Goal: Task Accomplishment & Management: Manage account settings

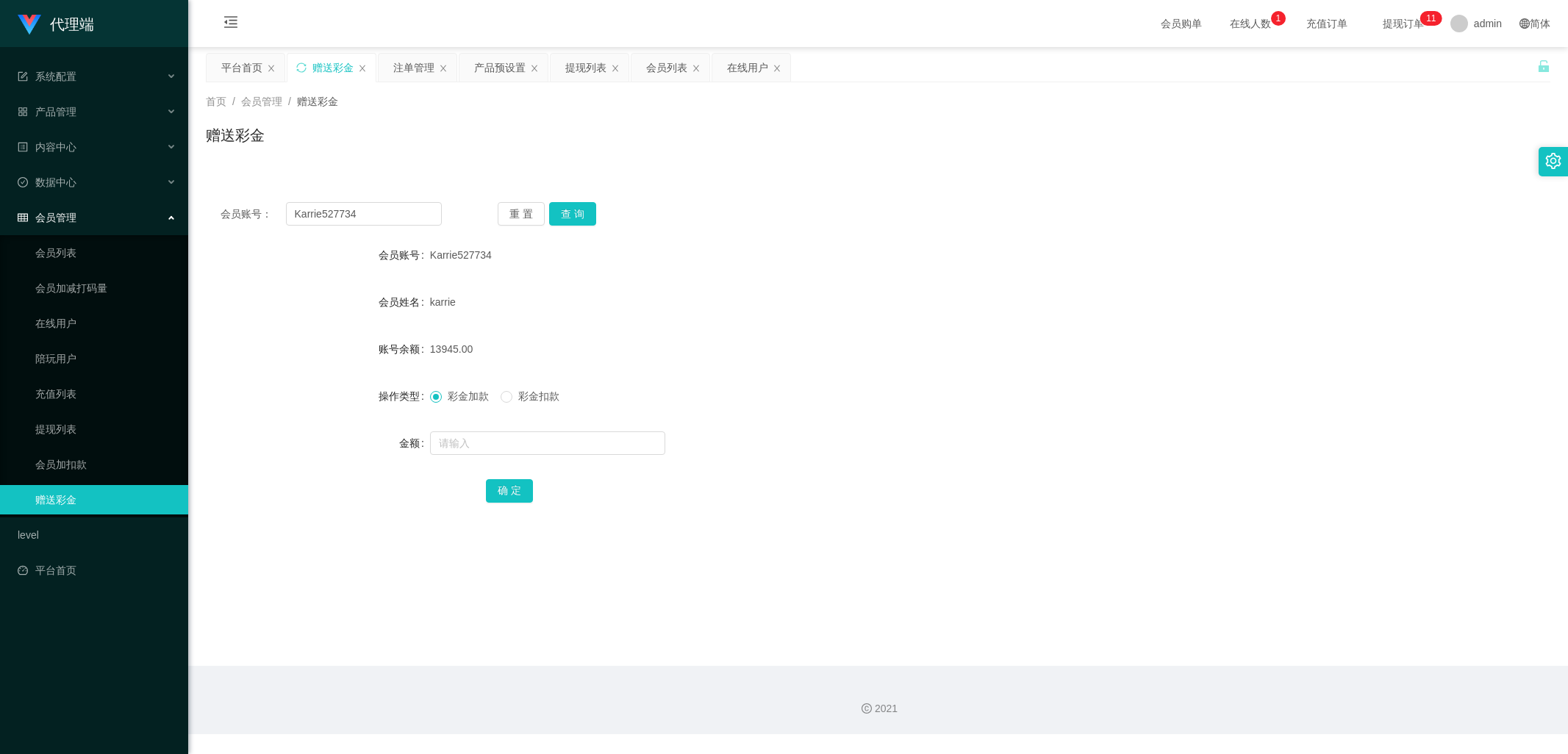
click at [271, 213] on div "会员账号： Karrie527734" at bounding box center [331, 214] width 221 height 23
type input "ahseng"
click at [591, 204] on button "查 询" at bounding box center [573, 214] width 47 height 23
click at [584, 224] on button "查 询" at bounding box center [573, 214] width 47 height 23
click at [397, 65] on div "注单管理" at bounding box center [414, 68] width 41 height 28
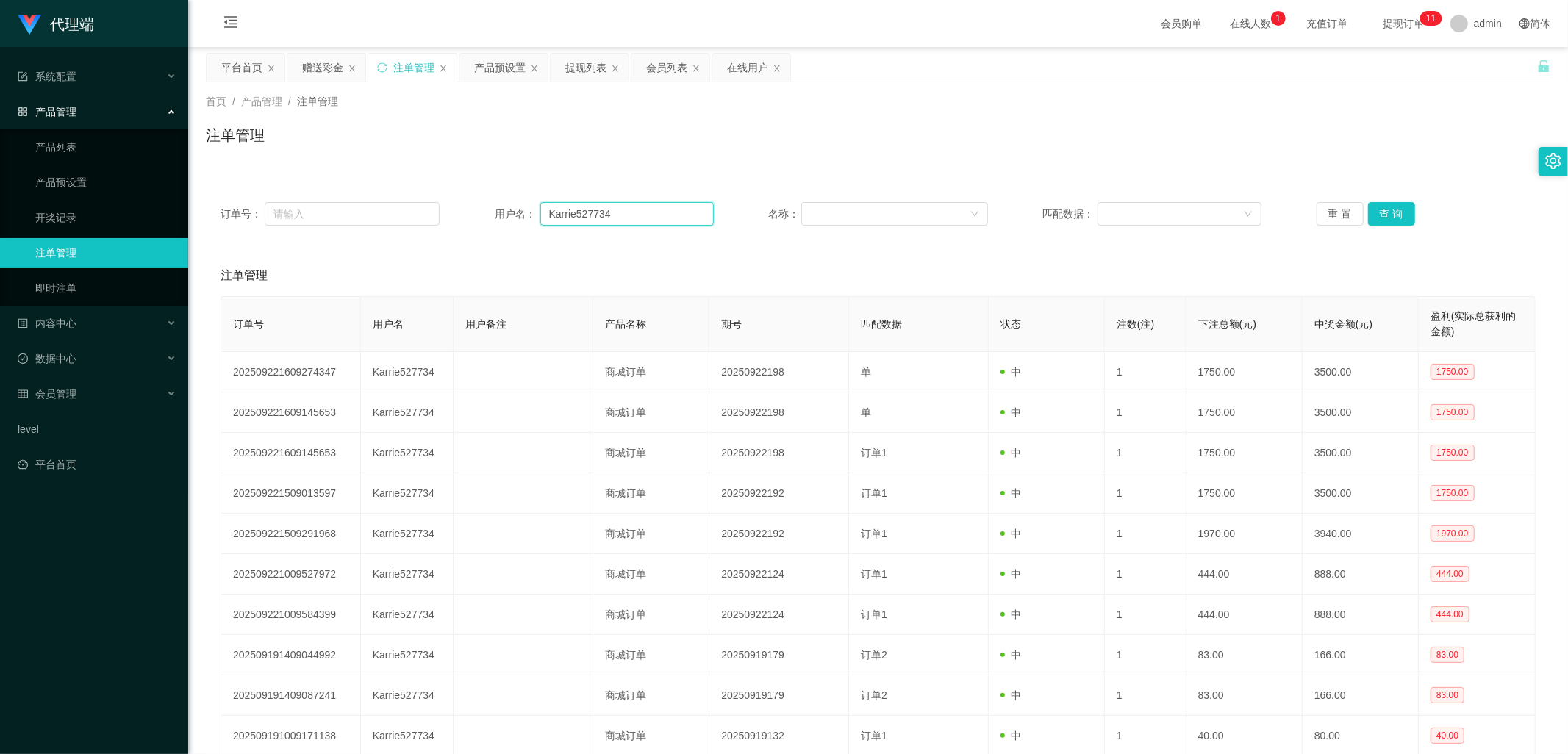
drag, startPoint x: 594, startPoint y: 216, endPoint x: 588, endPoint y: 261, distance: 45.4
click at [457, 233] on div "订单号： 用户名： Karrie527734 名称： 匹配数据： 重 置 查 询" at bounding box center [879, 214] width 1345 height 53
paste input "ahseng"
type input "ahseng"
click at [1380, 219] on button "查 询" at bounding box center [1392, 214] width 47 height 23
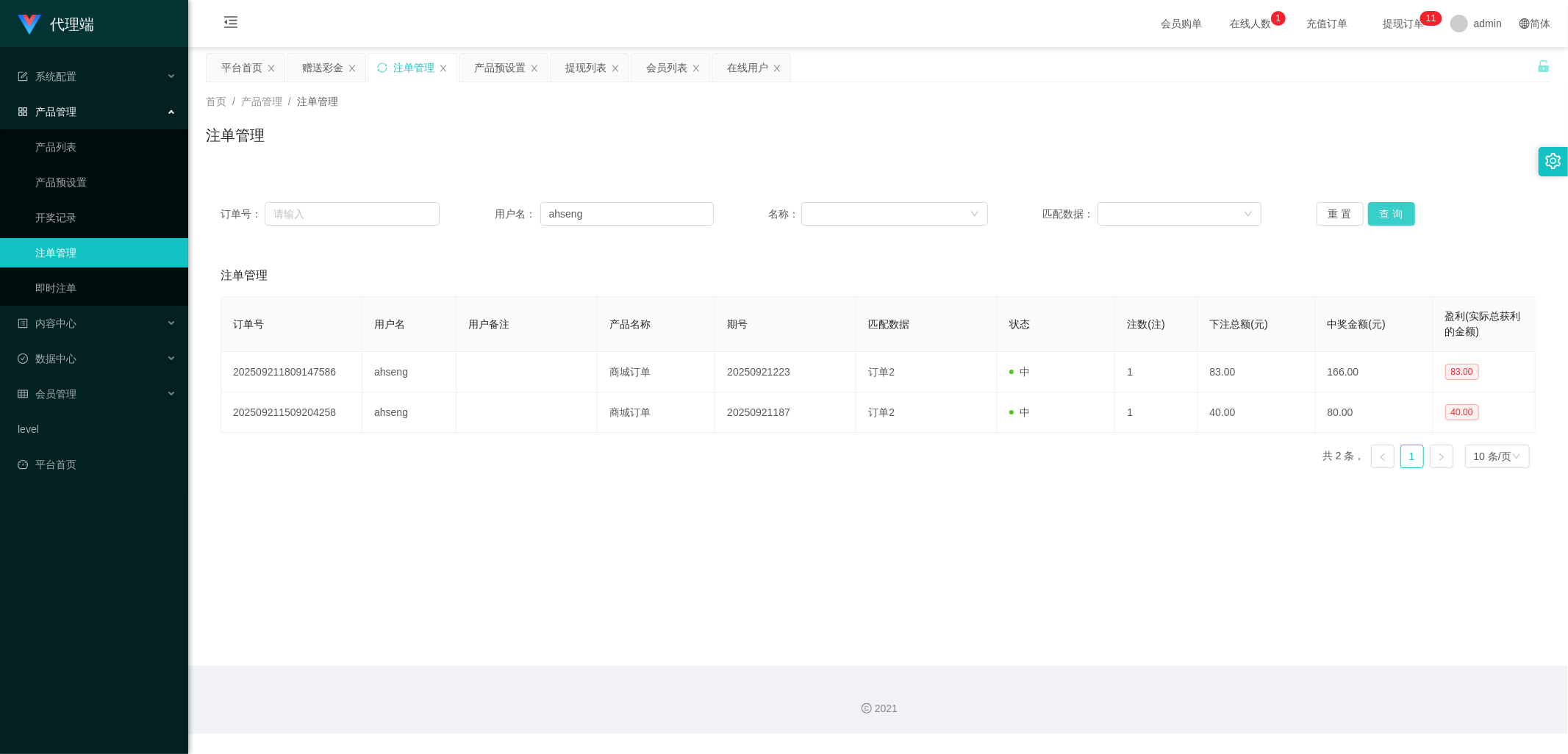
click at [1387, 212] on button "查 询" at bounding box center [1392, 214] width 47 height 23
click at [317, 67] on div "赠送彩金" at bounding box center [323, 68] width 41 height 28
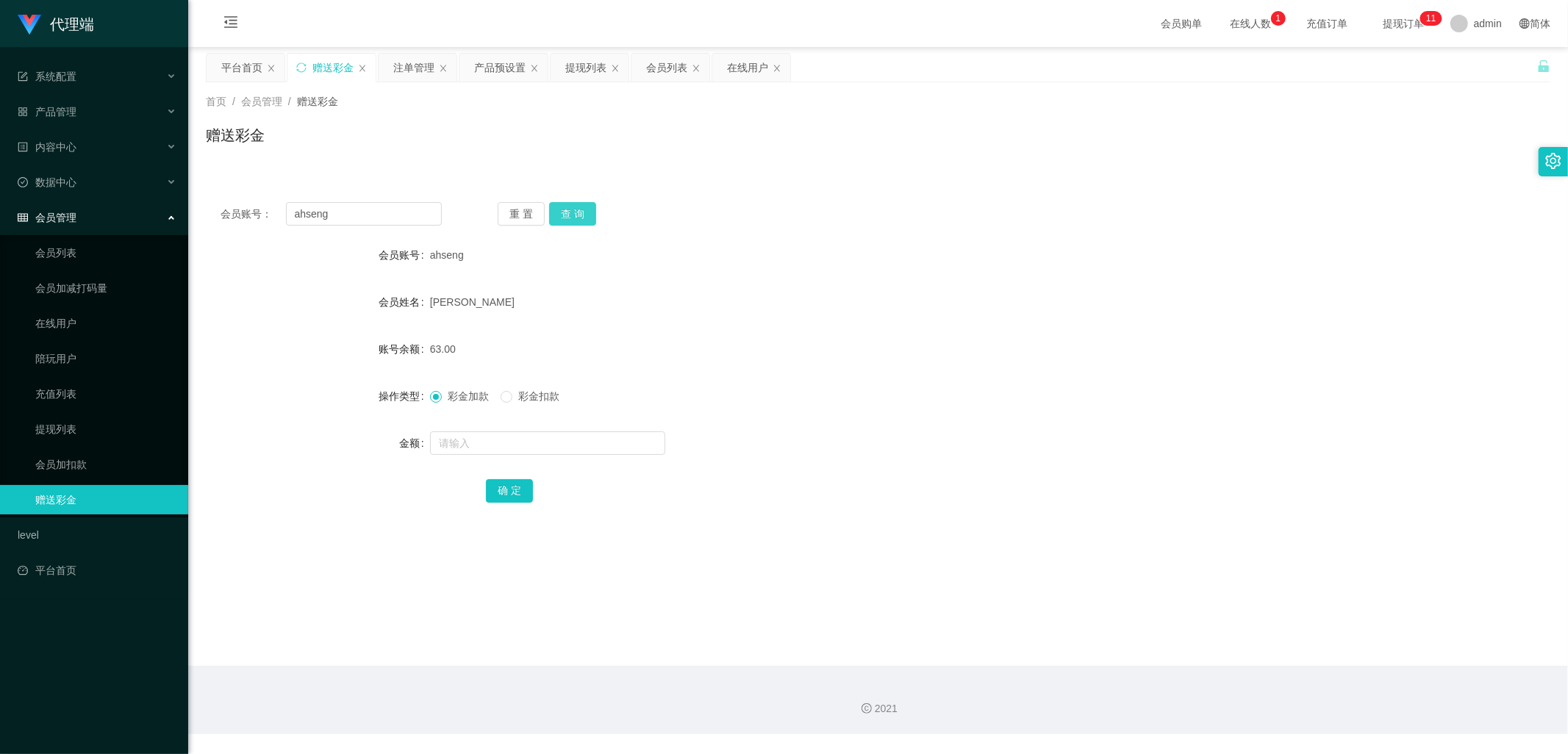
click at [575, 214] on button "查 询" at bounding box center [573, 214] width 47 height 23
click at [570, 210] on button "查 询" at bounding box center [573, 214] width 47 height 23
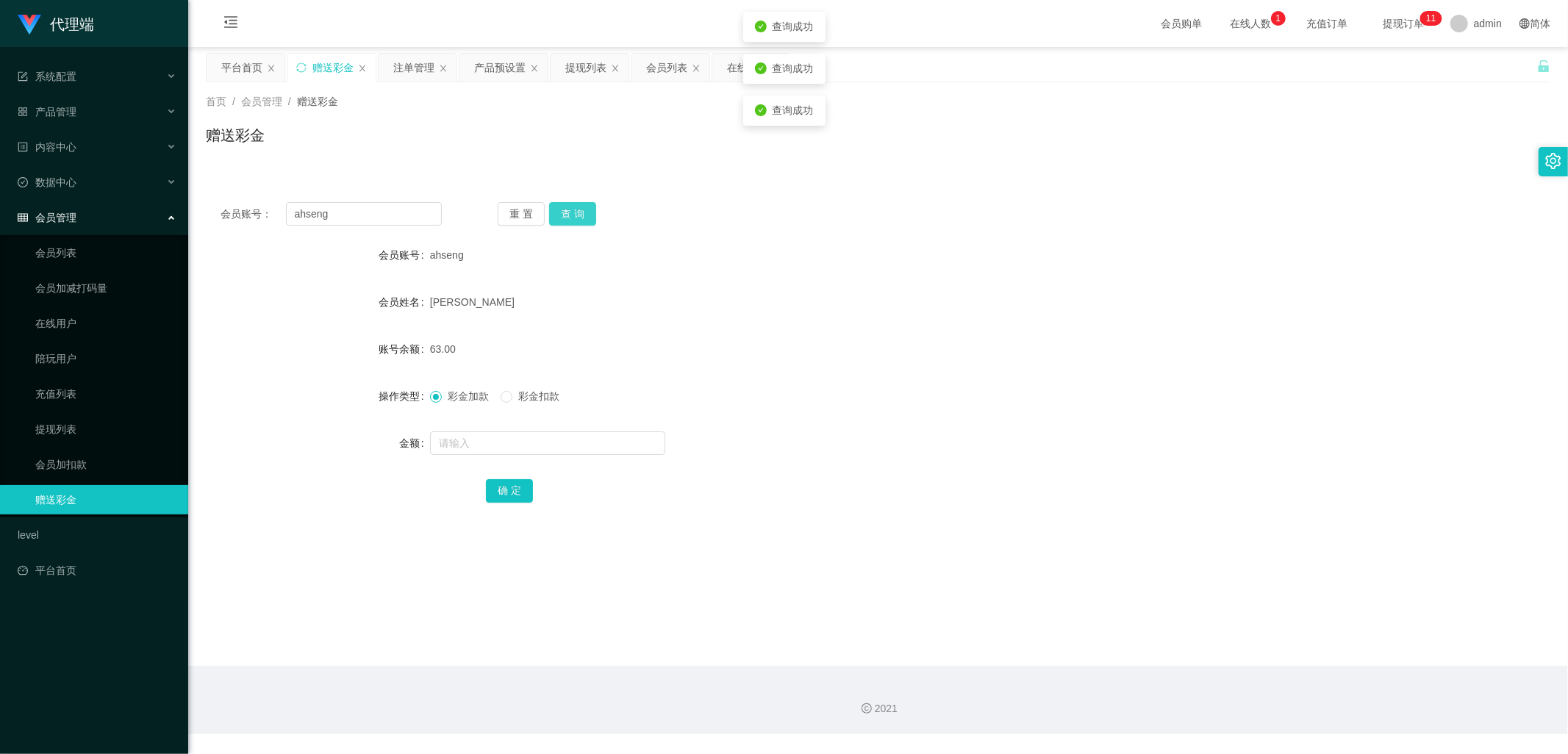
click at [570, 210] on button "查 询" at bounding box center [573, 214] width 47 height 23
drag, startPoint x: 1247, startPoint y: 299, endPoint x: 657, endPoint y: 608, distance: 666.0
click at [1156, 369] on form "会员账号 ahseng 会员姓名 [PERSON_NAME] seng 账号余额 63.00 操作类型 彩金加款 彩金扣款 金额 确 定" at bounding box center [879, 372] width 1345 height 264
click at [591, 245] on div "ahseng" at bounding box center [822, 254] width 785 height 29
click at [566, 213] on button "查 询" at bounding box center [573, 214] width 47 height 23
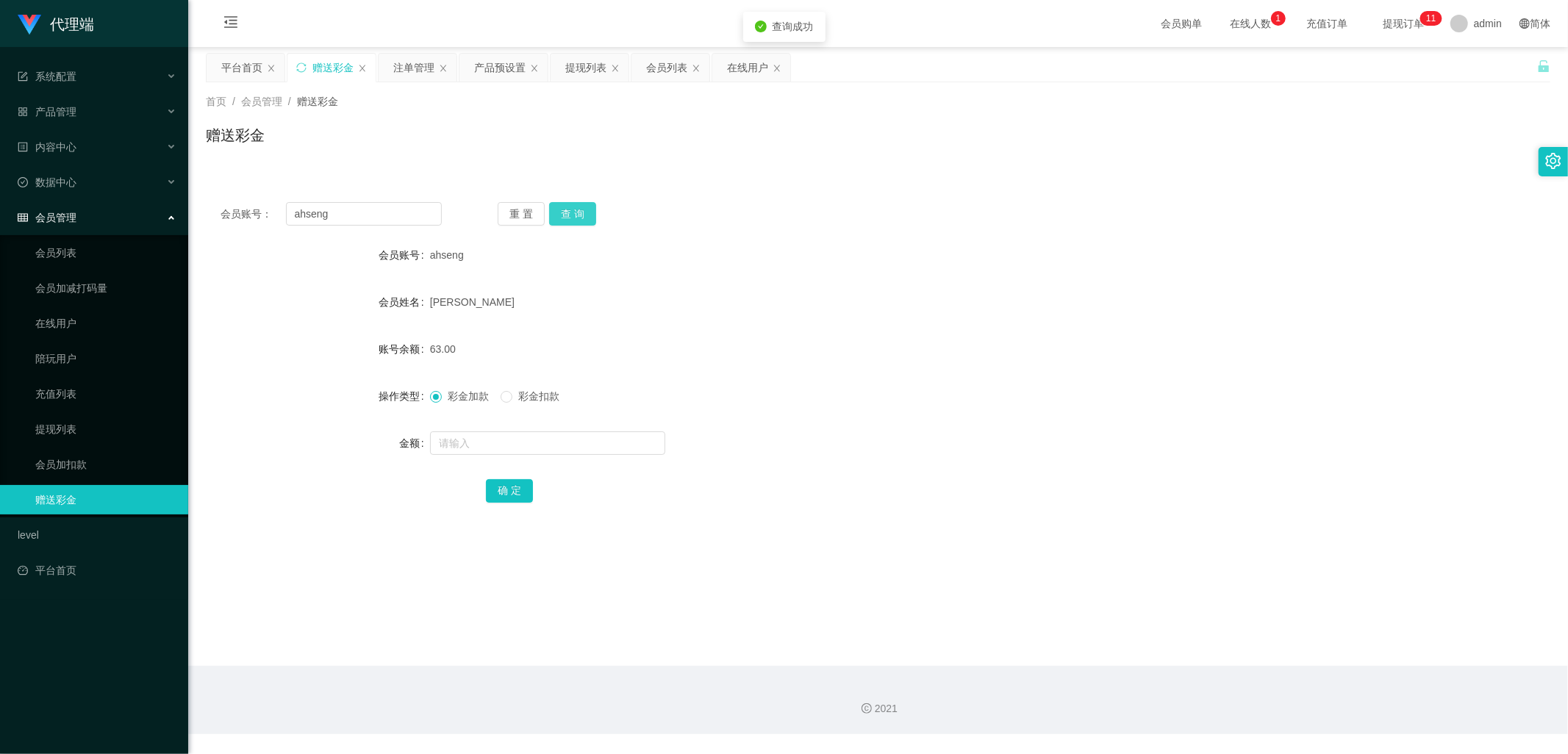
click at [571, 220] on button "查 询" at bounding box center [573, 214] width 47 height 23
click at [341, 217] on input "ahseng" at bounding box center [364, 214] width 157 height 23
drag, startPoint x: 351, startPoint y: 211, endPoint x: 248, endPoint y: 210, distance: 103.0
click at [252, 210] on div "会员账号： [PERSON_NAME]" at bounding box center [331, 214] width 221 height 23
paste input "6597989281"
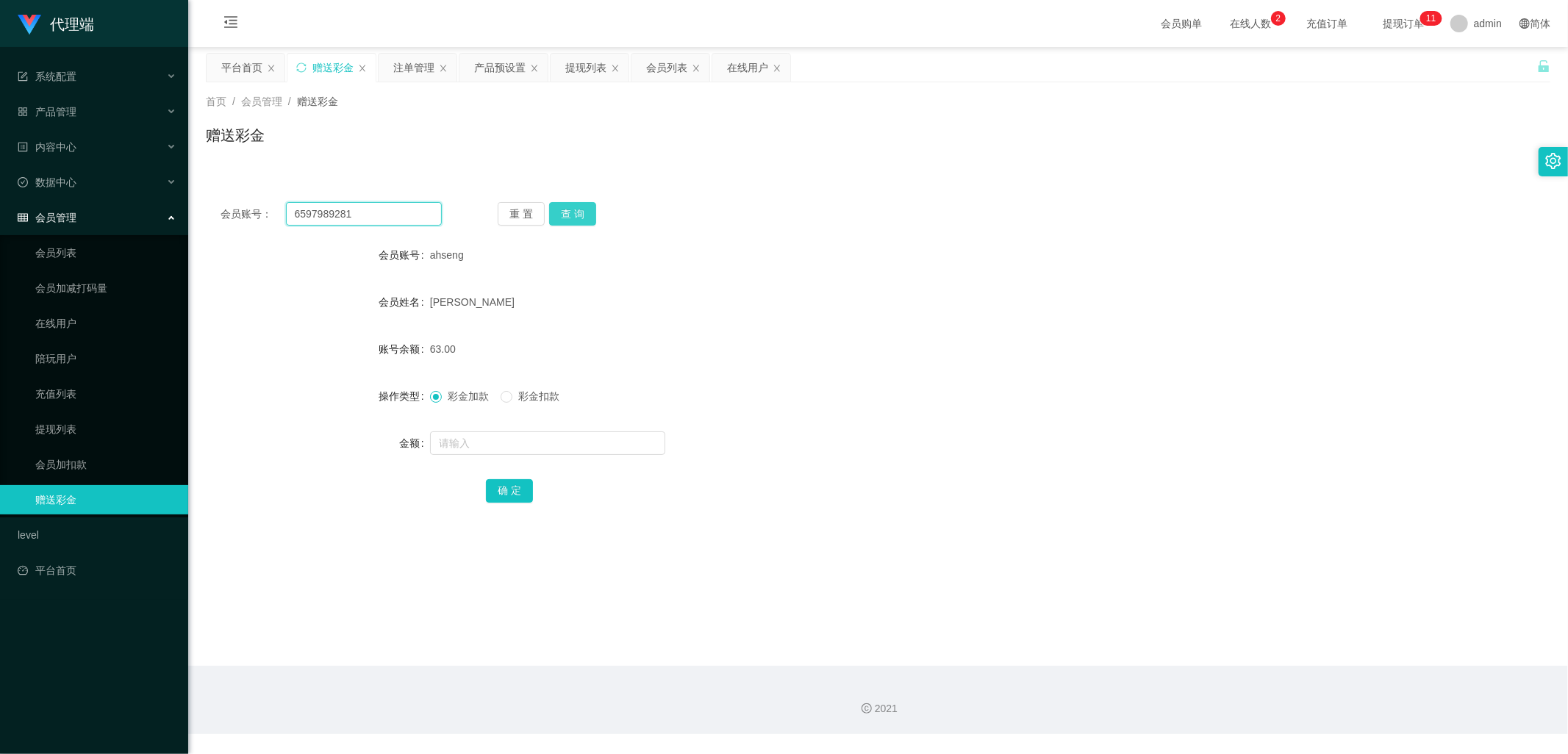
type input "6597989281"
click at [581, 213] on button "查 询" at bounding box center [573, 214] width 47 height 23
drag, startPoint x: 489, startPoint y: 62, endPoint x: 458, endPoint y: 70, distance: 32.0
click at [489, 62] on div "产品预设置" at bounding box center [500, 68] width 52 height 28
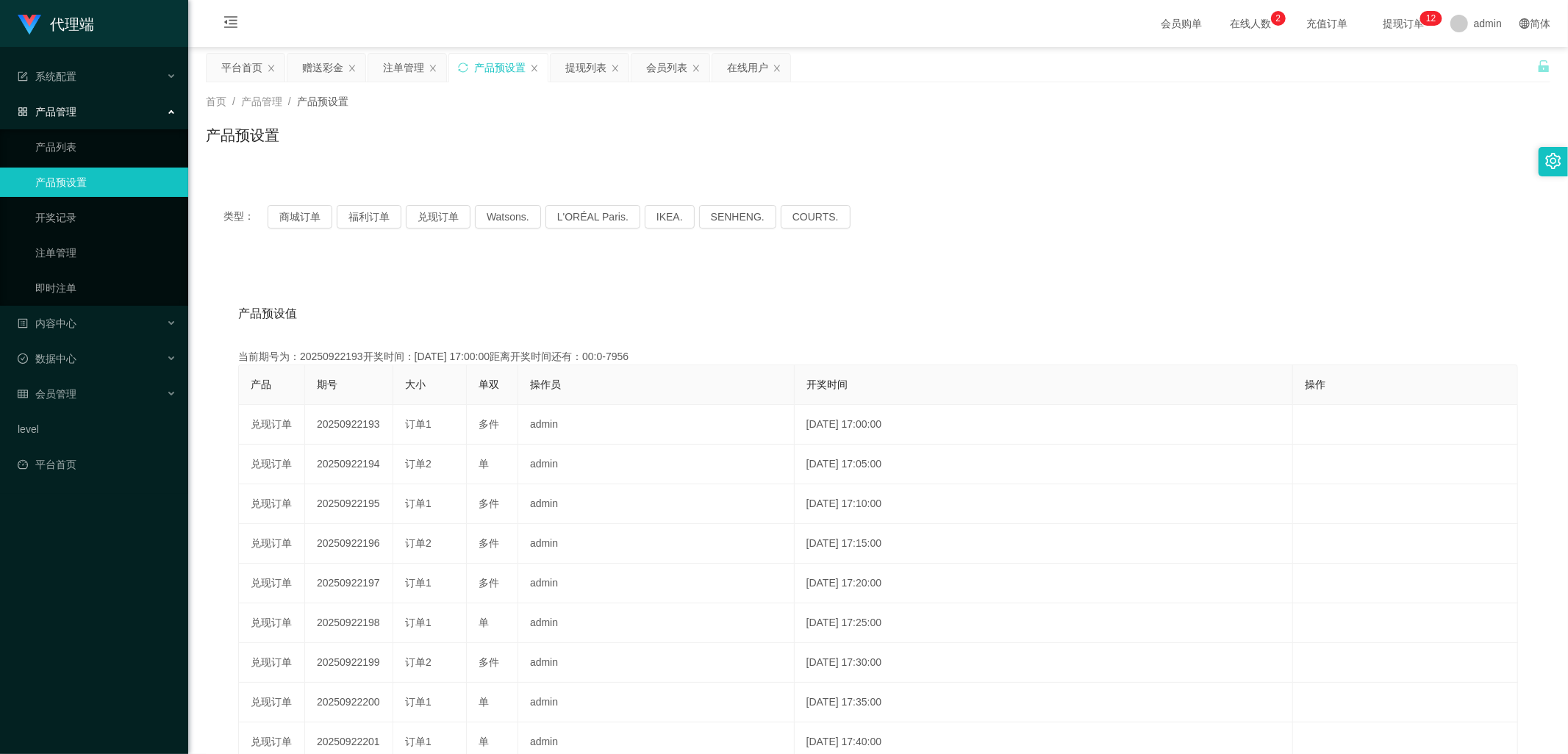
click at [457, 67] on div "产品预设置" at bounding box center [498, 68] width 98 height 28
click at [460, 68] on icon "图标: sync" at bounding box center [462, 68] width 10 height 10
click at [460, 67] on icon "图标: sync" at bounding box center [462, 68] width 9 height 9
click at [315, 67] on div "赠送彩金" at bounding box center [323, 68] width 41 height 28
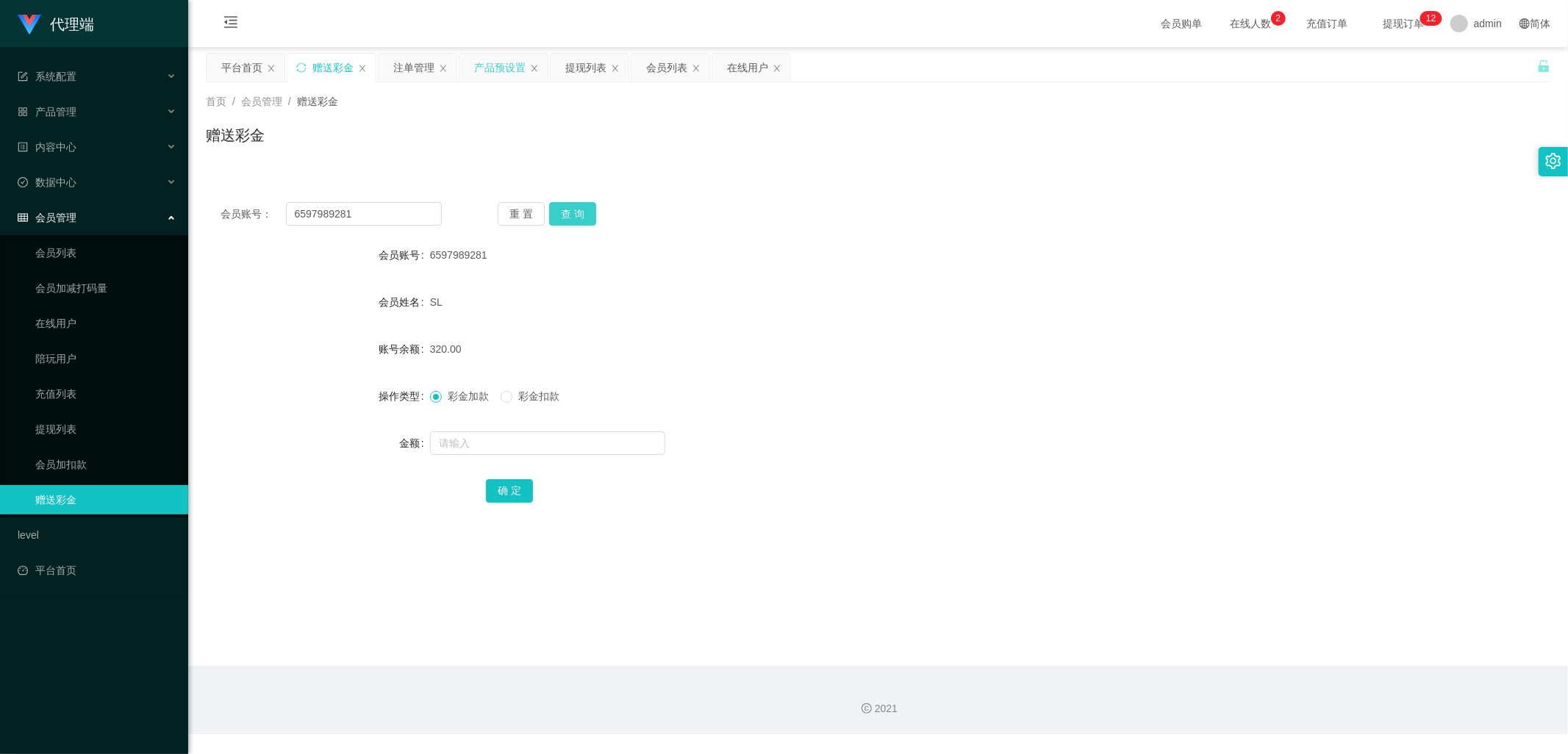
click at [571, 210] on button "查 询" at bounding box center [573, 214] width 47 height 23
click at [578, 215] on button "查 询" at bounding box center [573, 214] width 47 height 23
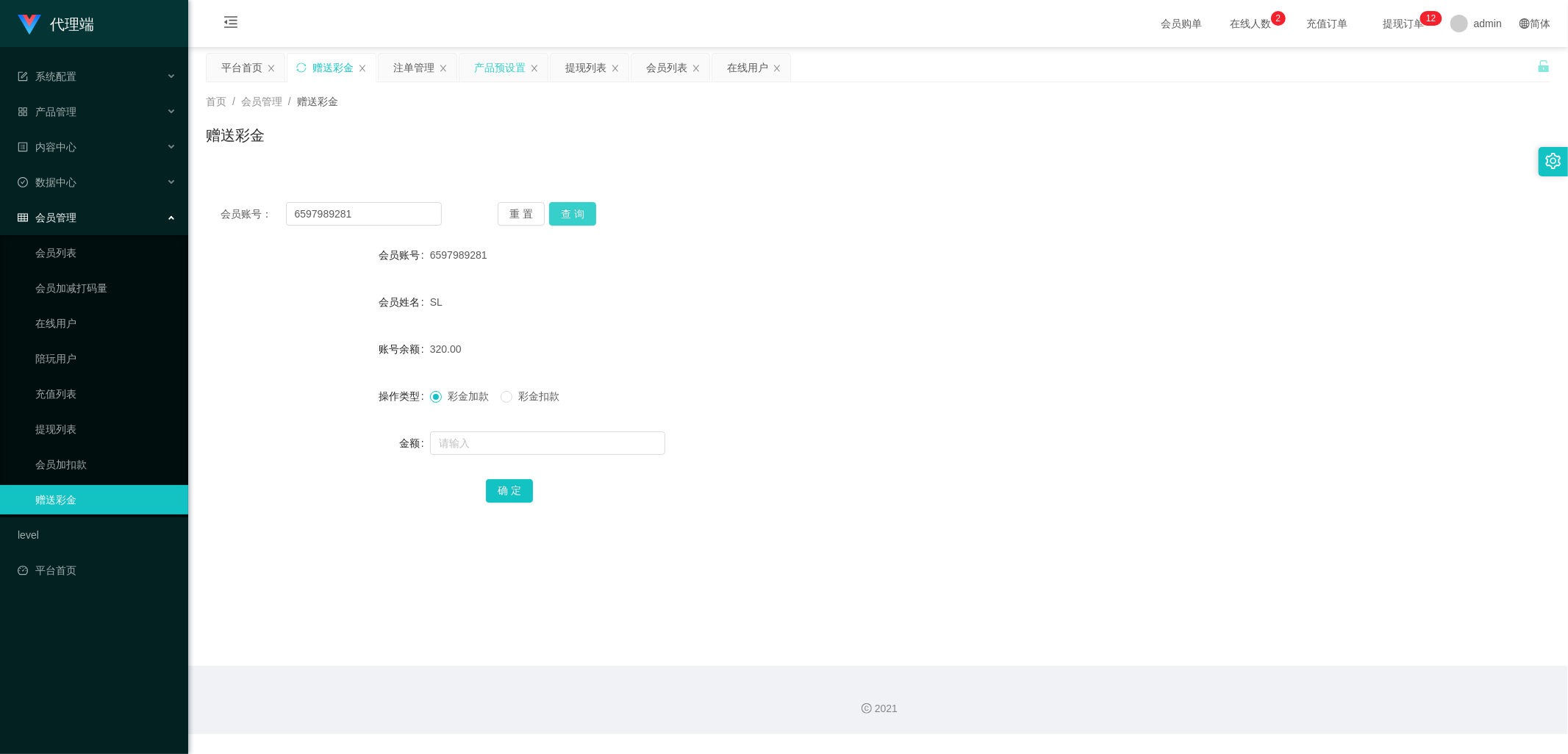
click at [564, 211] on button "查 询" at bounding box center [573, 214] width 47 height 23
drag, startPoint x: 351, startPoint y: 210, endPoint x: 275, endPoint y: 208, distance: 76.0
click at [275, 208] on div "会员账号： 6597989281" at bounding box center [331, 214] width 221 height 23
drag, startPoint x: 406, startPoint y: 68, endPoint x: 486, endPoint y: 113, distance: 91.8
click at [406, 68] on div "注单管理" at bounding box center [414, 68] width 41 height 28
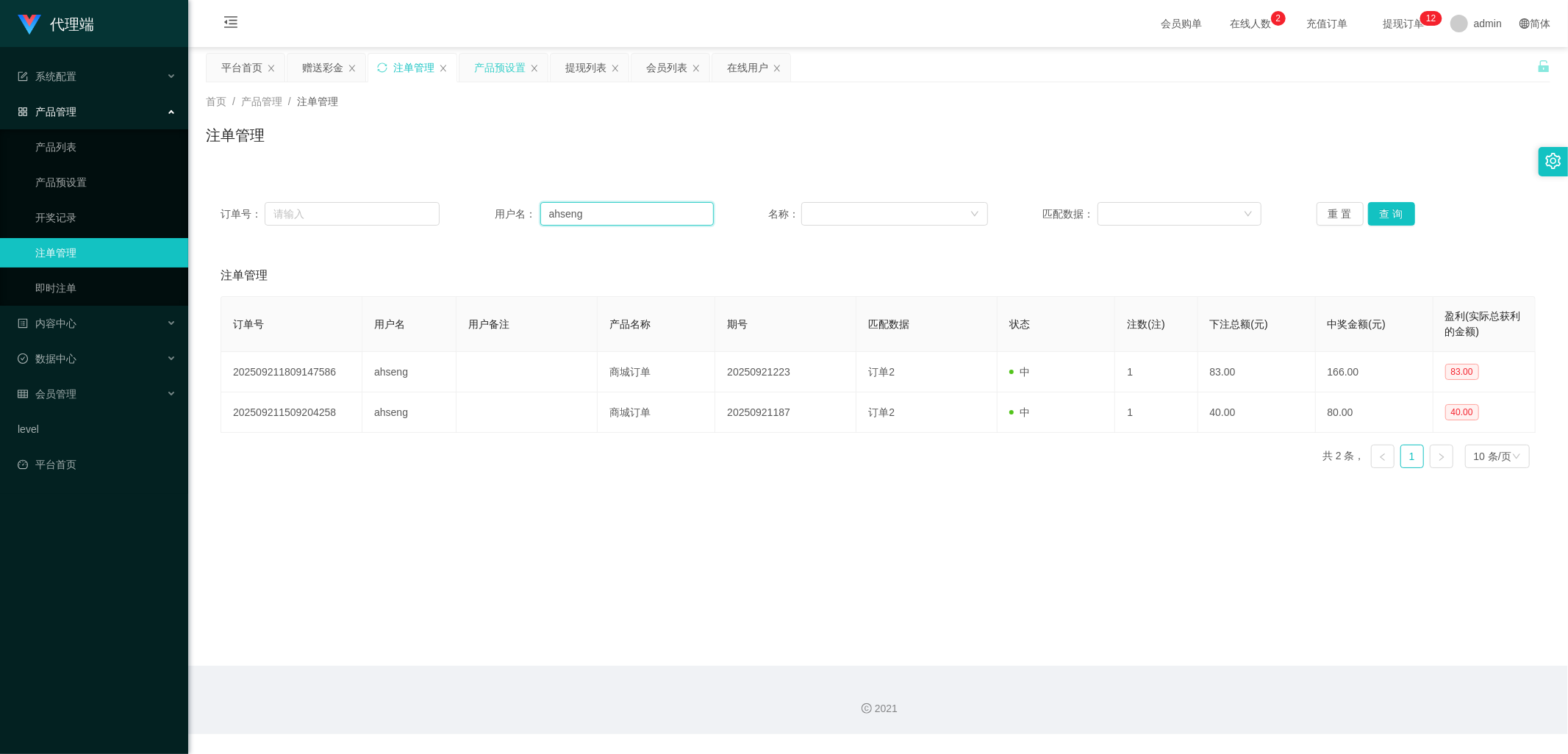
drag, startPoint x: 598, startPoint y: 216, endPoint x: 531, endPoint y: 212, distance: 67.1
click at [533, 212] on div "用户名： [PERSON_NAME]" at bounding box center [605, 214] width 219 height 23
paste input "6597989281"
type input "6597989281"
click at [1384, 209] on button "查 询" at bounding box center [1392, 214] width 47 height 23
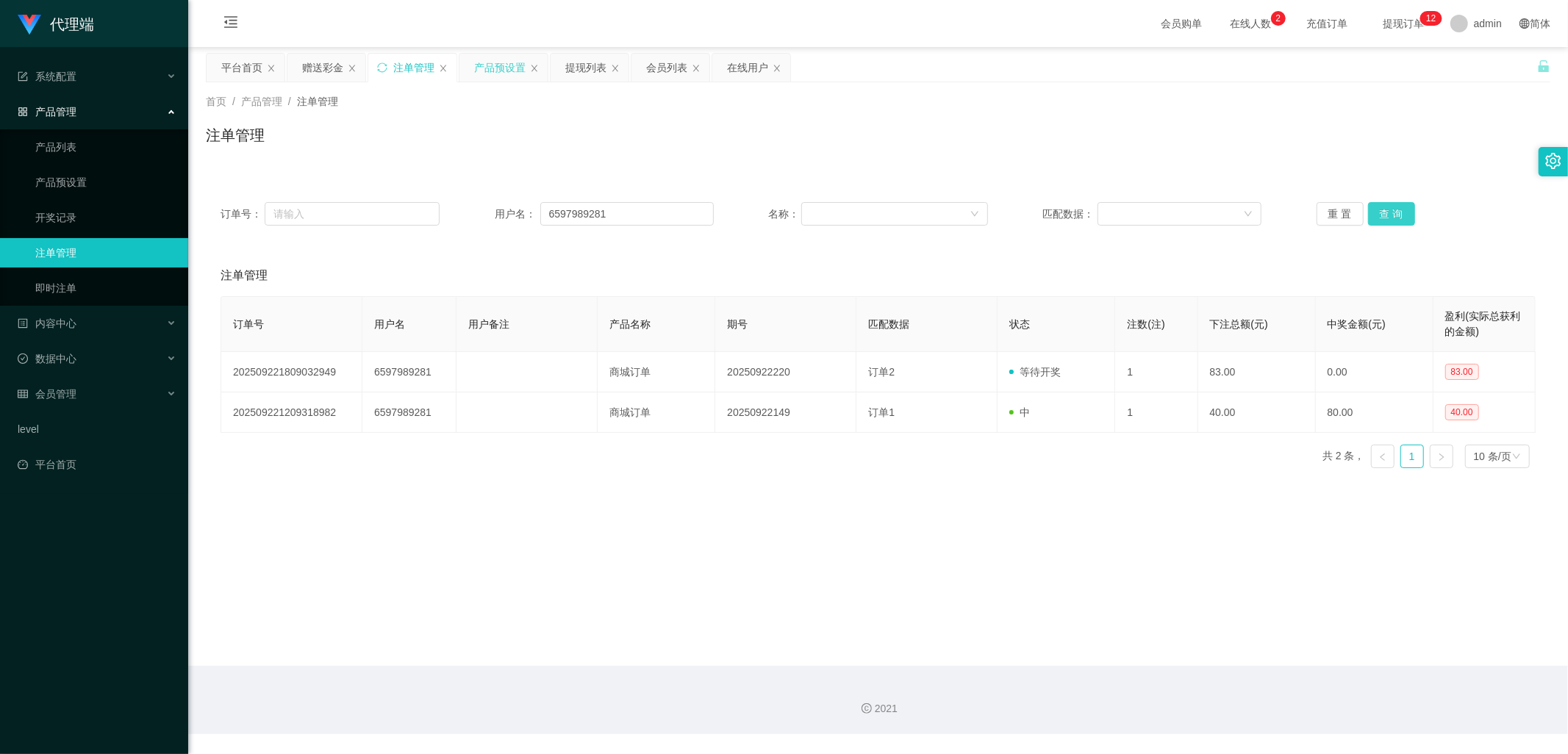
click at [1384, 209] on button "查 询" at bounding box center [1392, 214] width 47 height 23
click at [316, 64] on div "赠送彩金" at bounding box center [323, 68] width 41 height 28
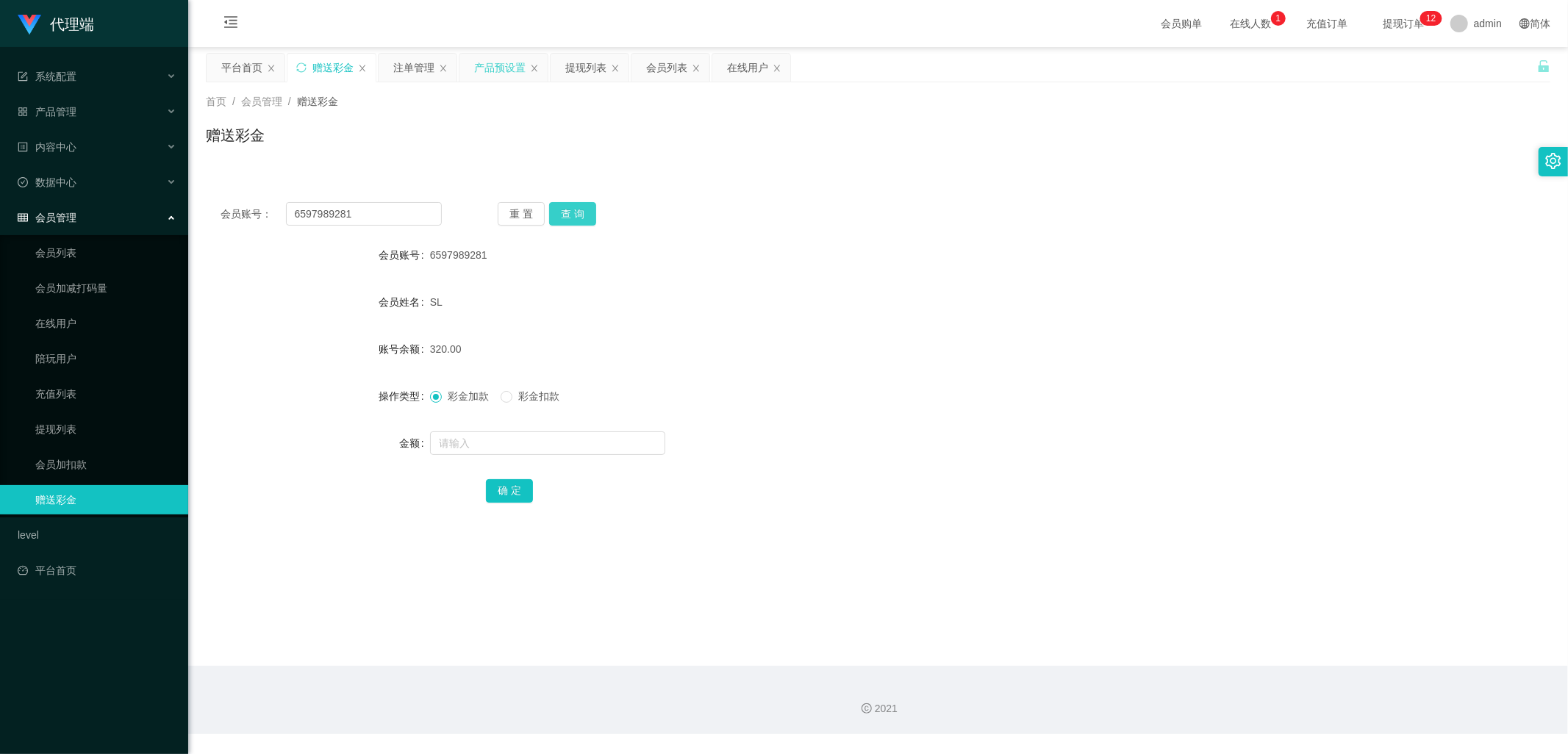
click at [564, 216] on button "查 询" at bounding box center [573, 214] width 47 height 23
click at [575, 217] on button "查 询" at bounding box center [573, 214] width 47 height 23
click at [578, 211] on button "查 询" at bounding box center [573, 214] width 47 height 23
click at [578, 215] on button "查 询" at bounding box center [573, 214] width 47 height 23
drag, startPoint x: 380, startPoint y: 222, endPoint x: 278, endPoint y: 215, distance: 102.2
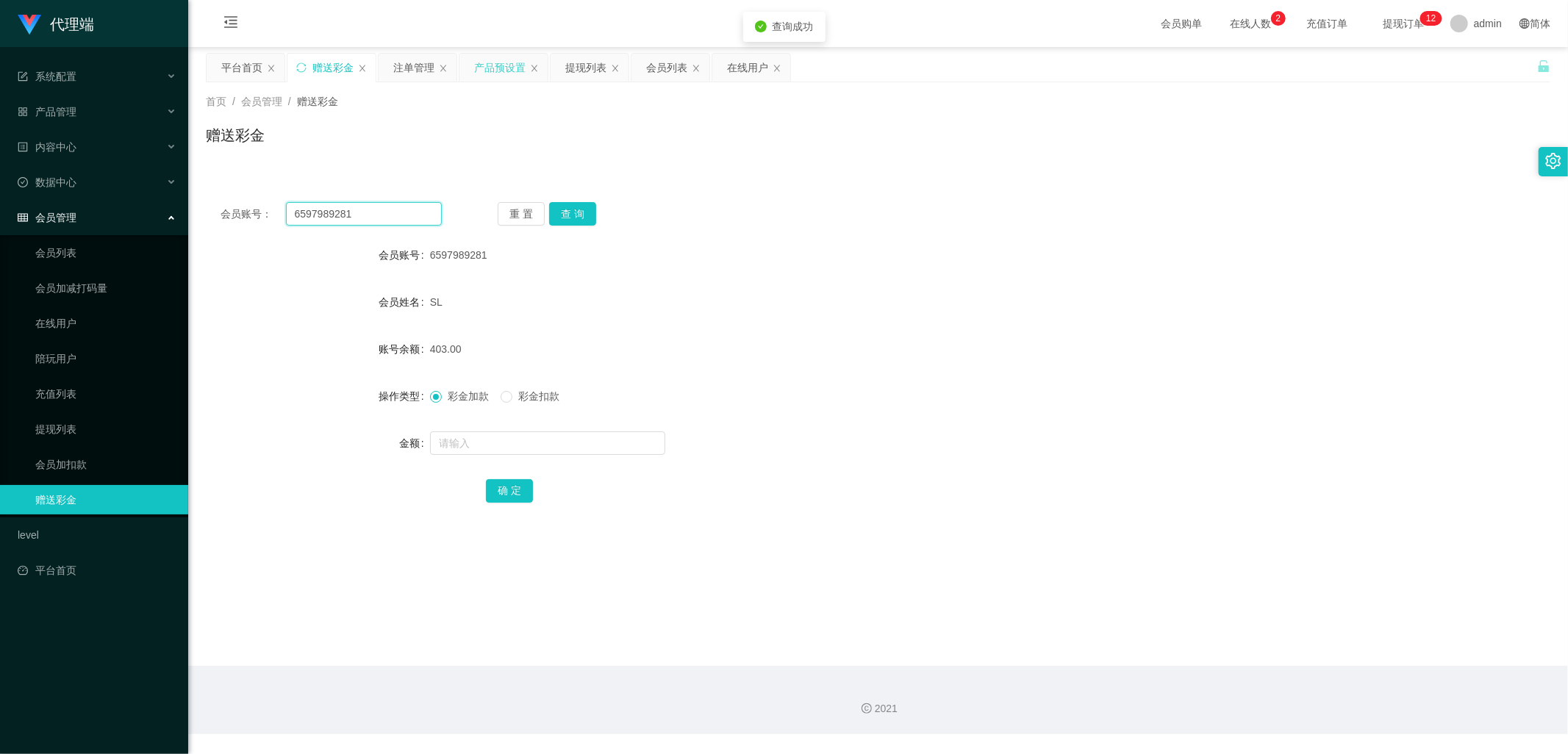
click at [278, 215] on div "会员账号： 6597989281" at bounding box center [331, 214] width 221 height 23
click at [578, 214] on button "查 询" at bounding box center [573, 214] width 47 height 23
click at [578, 214] on div "重 置 查 询" at bounding box center [609, 214] width 221 height 23
click at [578, 214] on button "查 询" at bounding box center [573, 214] width 47 height 23
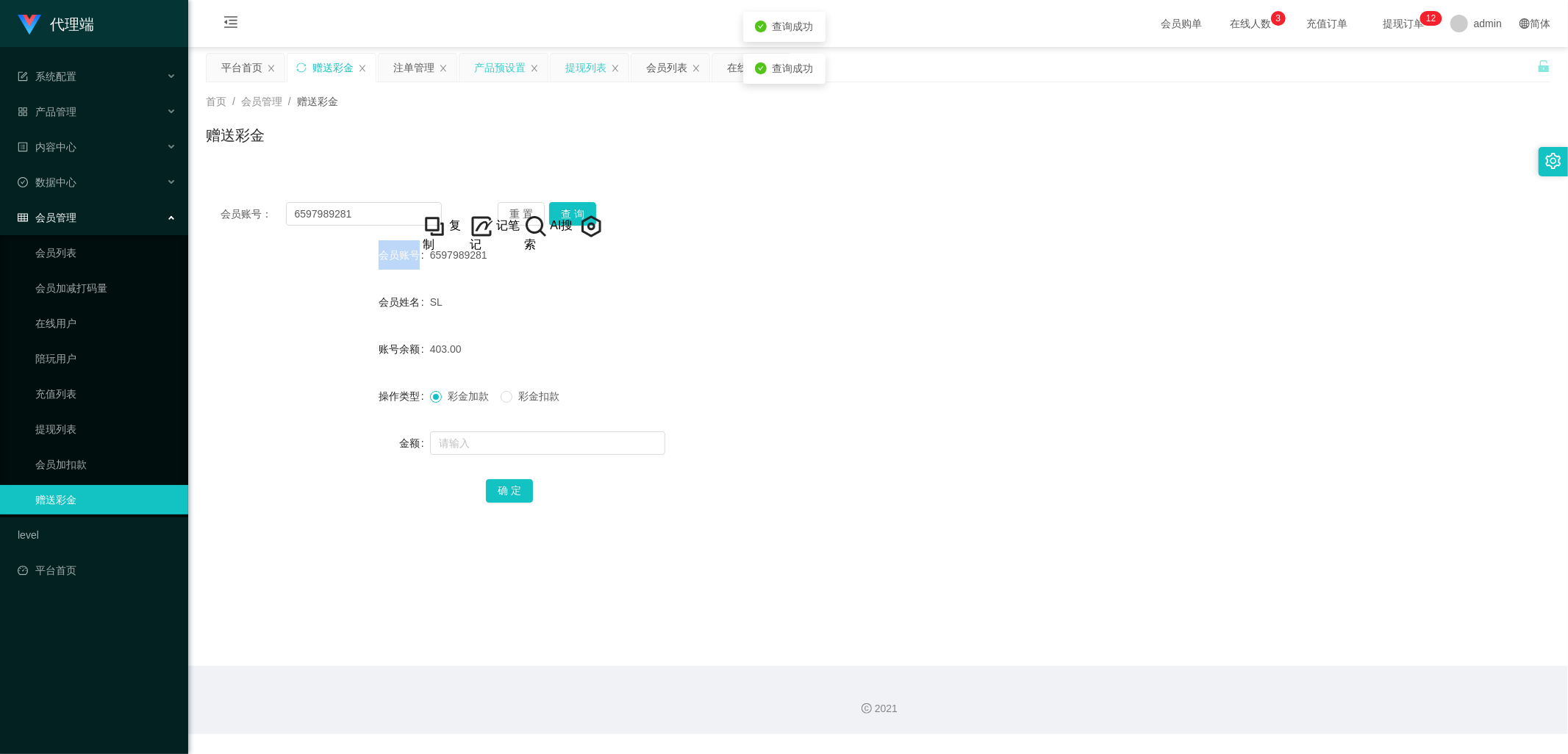
click at [564, 67] on div "提现列表" at bounding box center [589, 68] width 78 height 28
click at [588, 64] on div "提现列表" at bounding box center [586, 68] width 41 height 28
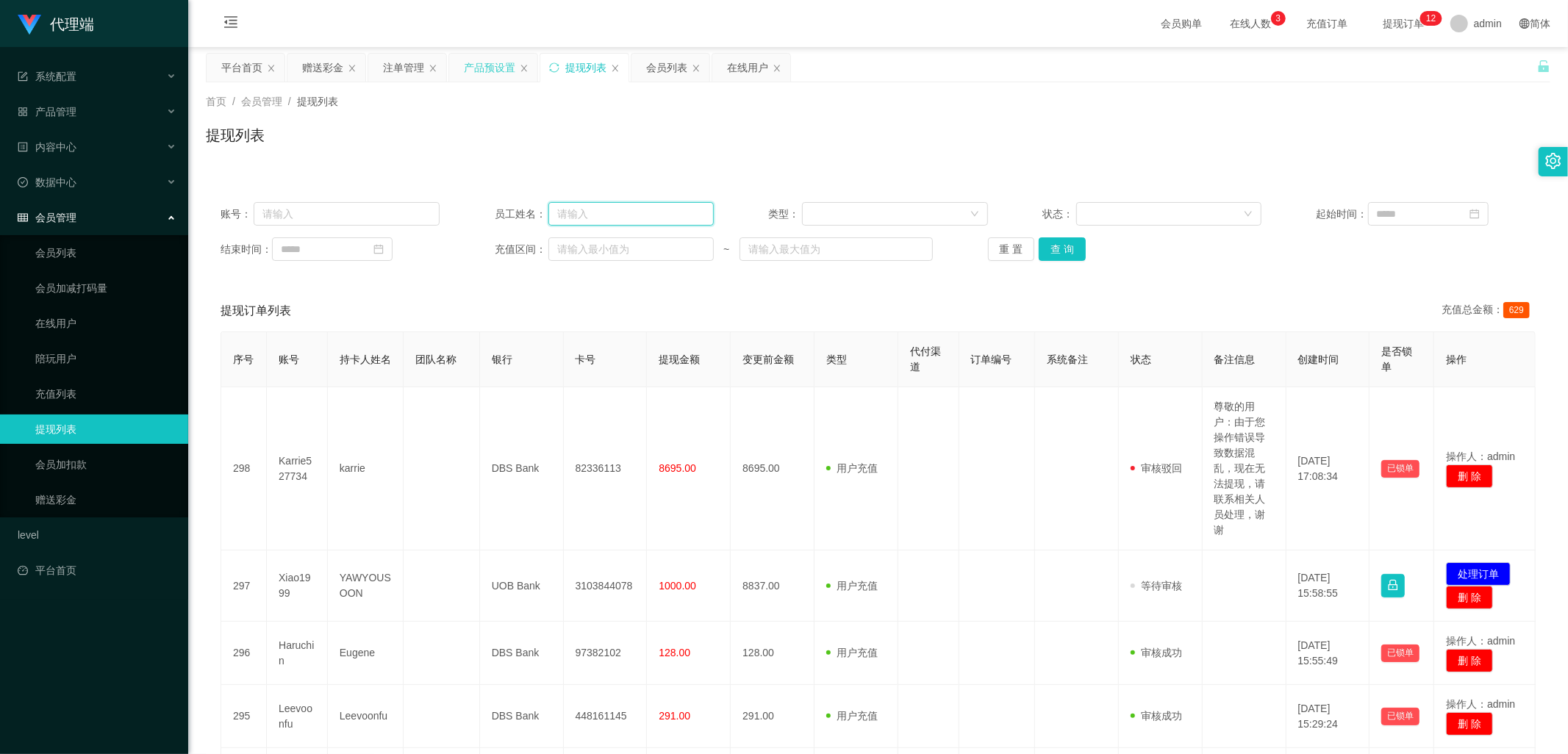
click at [591, 216] on input "text" at bounding box center [631, 214] width 165 height 23
click at [320, 203] on input "text" at bounding box center [346, 214] width 186 height 23
paste input "6597989281"
type input "6597989281"
click at [1070, 258] on button "查 询" at bounding box center [1063, 249] width 47 height 23
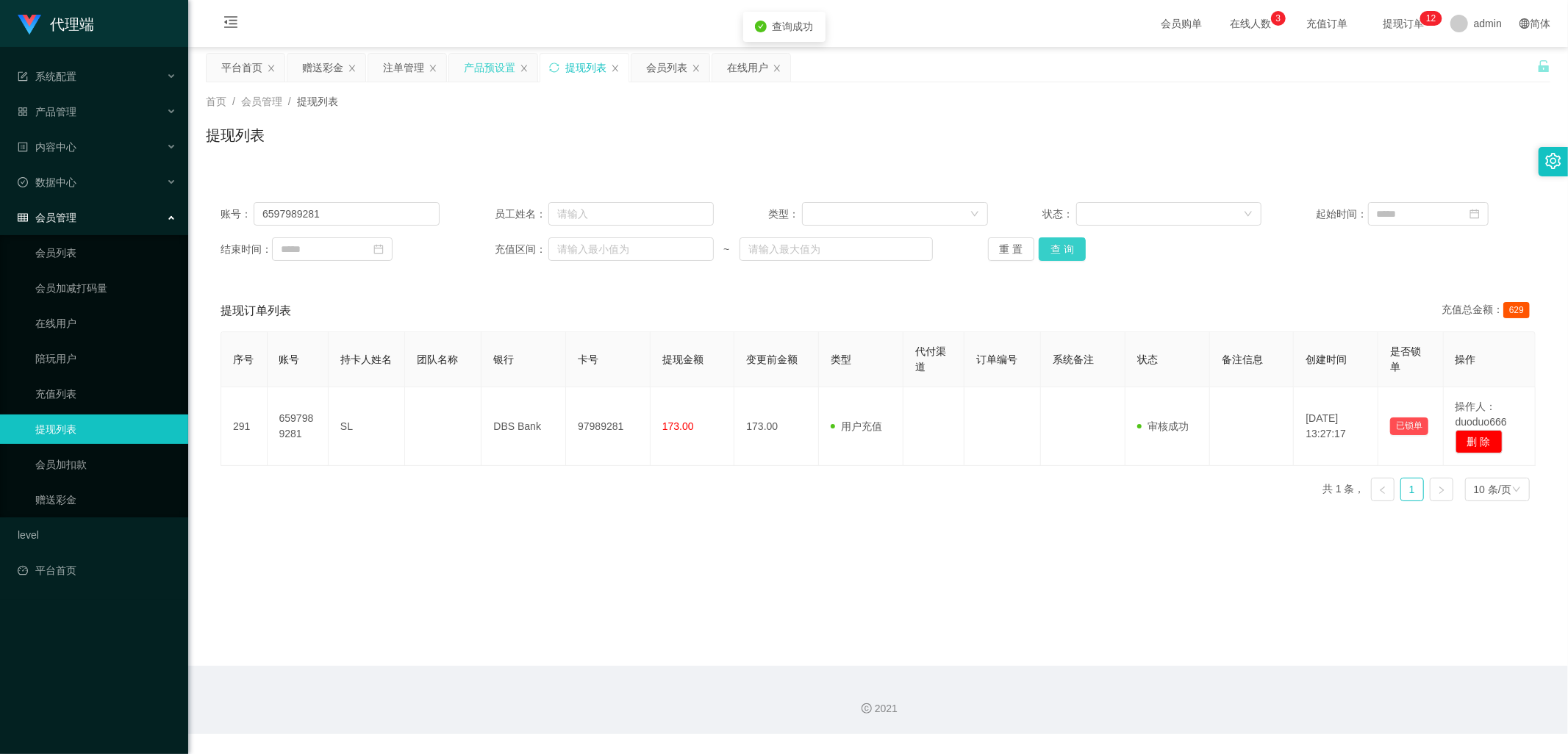
click at [1070, 258] on button "查 询" at bounding box center [1063, 249] width 47 height 23
click at [1062, 250] on button "查 询" at bounding box center [1063, 249] width 47 height 23
click at [1064, 248] on button "查 询" at bounding box center [1063, 249] width 47 height 23
click at [1069, 237] on button "查 询" at bounding box center [1063, 249] width 47 height 23
click at [1067, 238] on button "查 询" at bounding box center [1063, 249] width 47 height 23
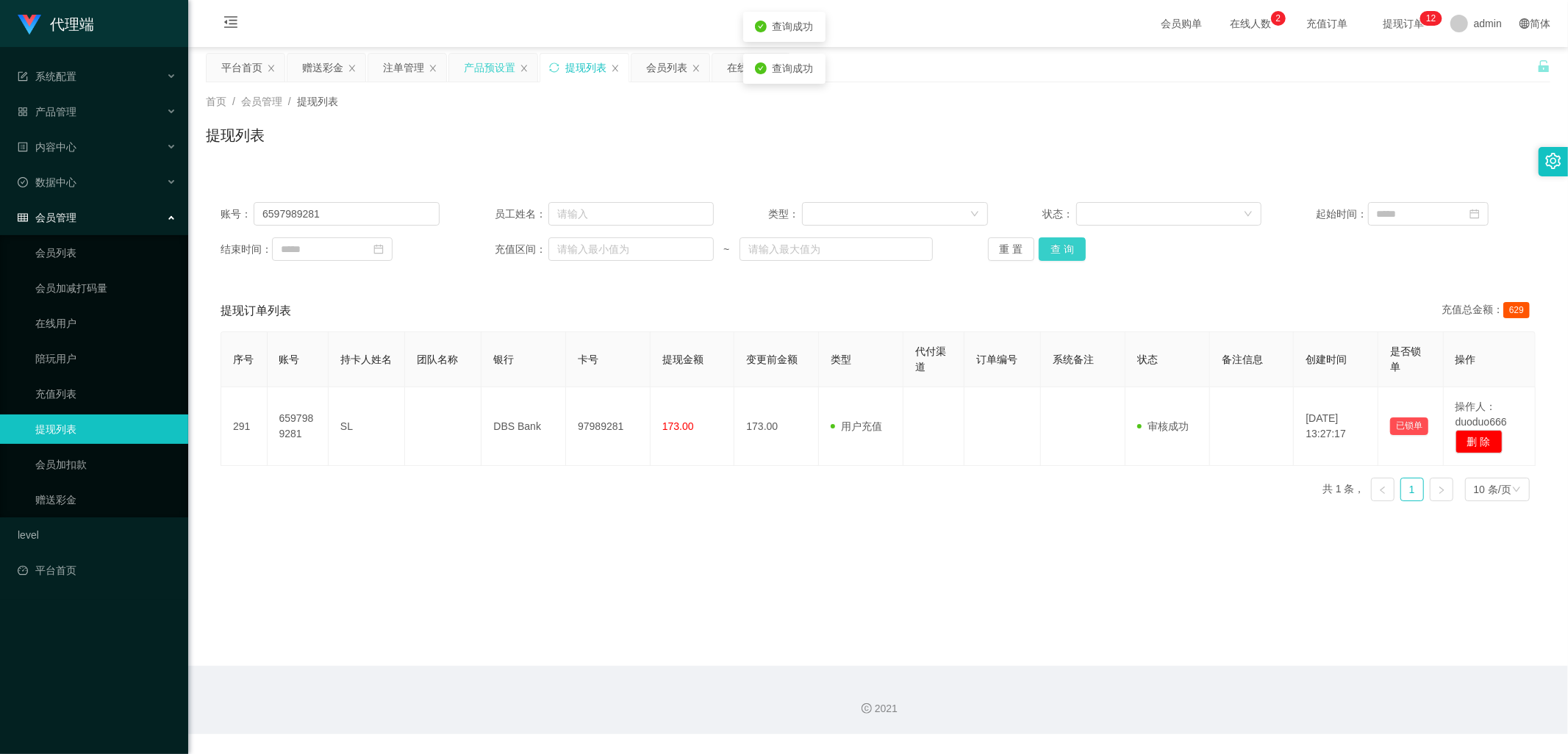
click at [1081, 251] on button "查 询" at bounding box center [1063, 249] width 47 height 23
drag, startPoint x: 406, startPoint y: 71, endPoint x: 518, endPoint y: 138, distance: 130.5
click at [406, 71] on div "注单管理" at bounding box center [403, 68] width 41 height 28
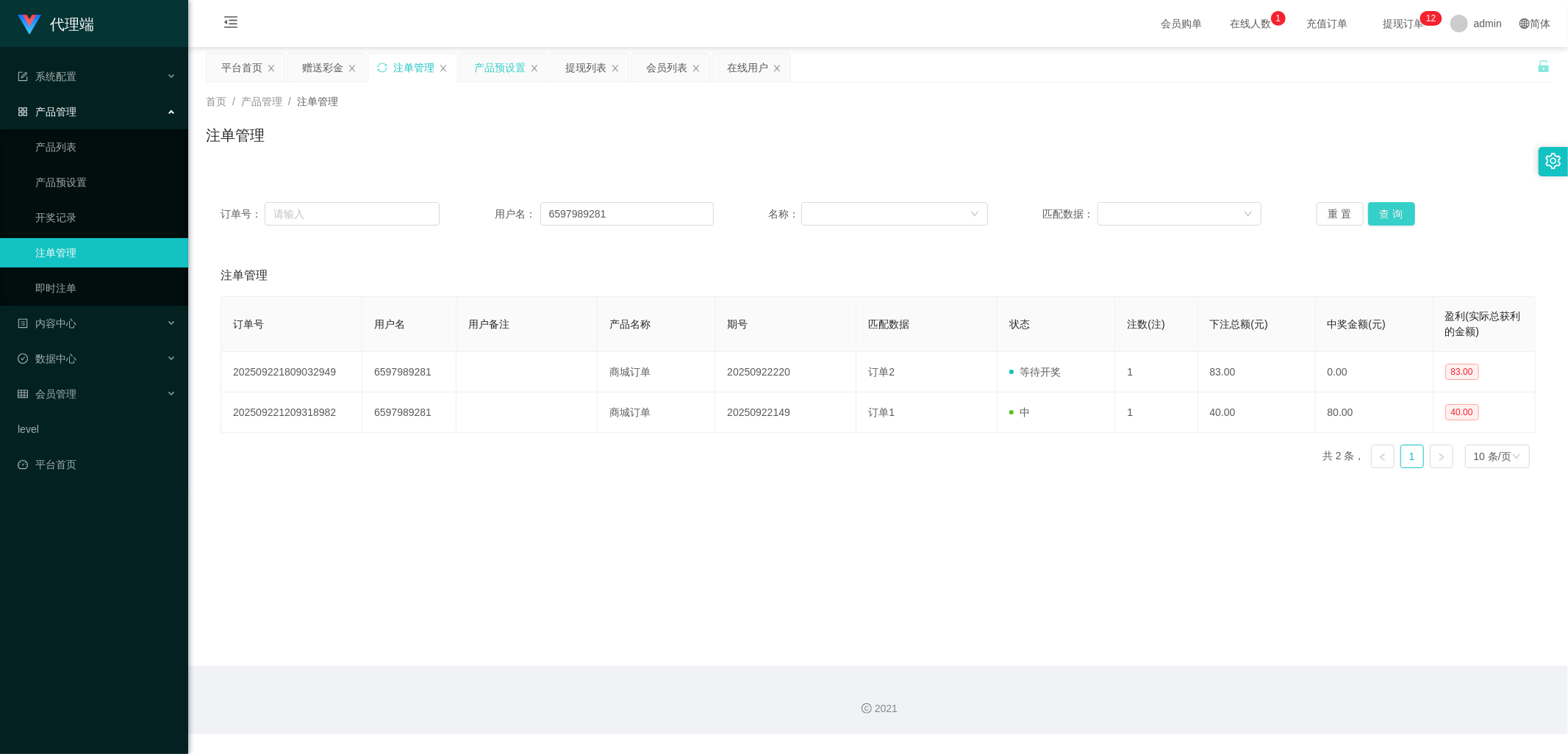
click at [1388, 215] on button "查 询" at bounding box center [1392, 214] width 47 height 23
click at [587, 63] on div "提现列表" at bounding box center [586, 68] width 41 height 28
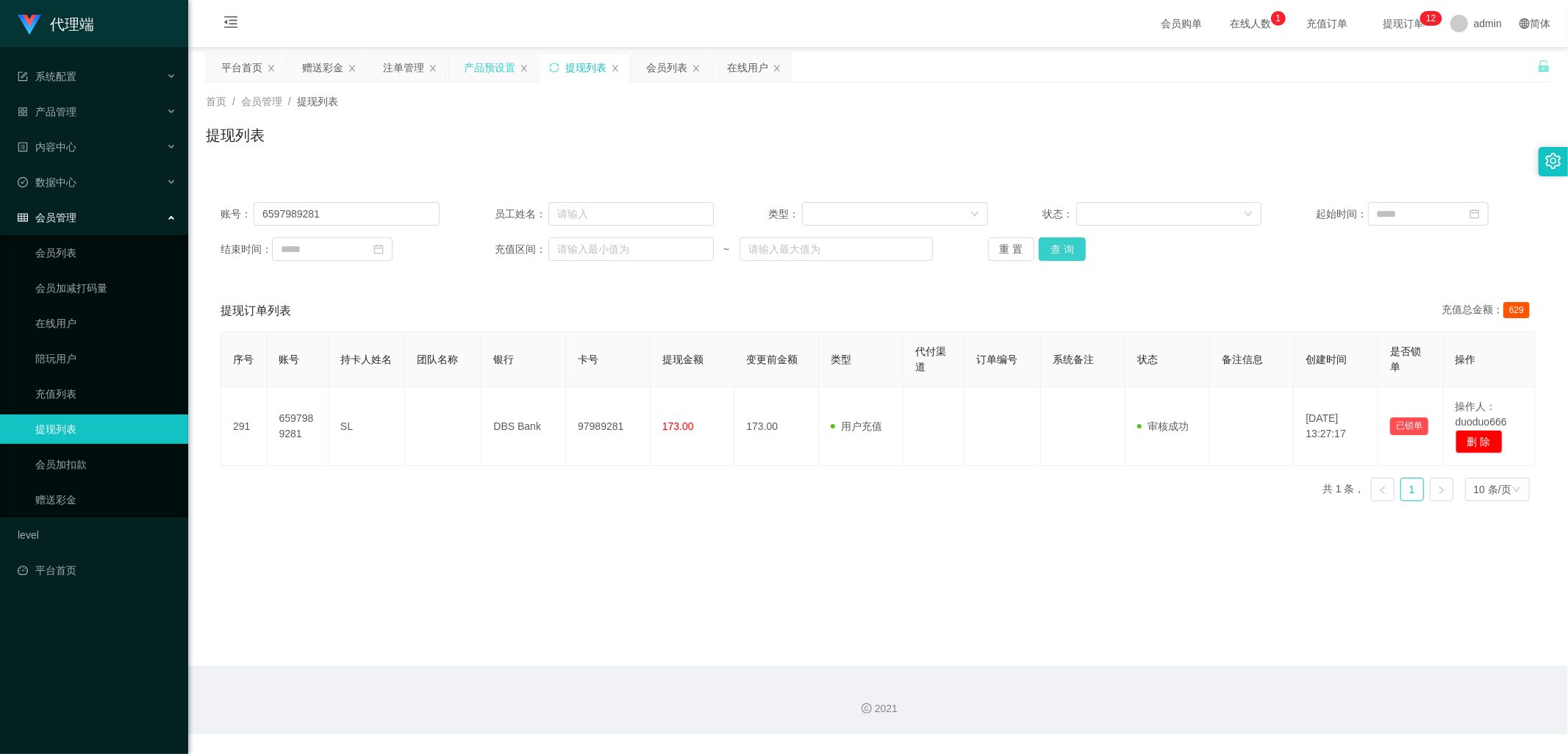
click at [1075, 252] on button "查 询" at bounding box center [1063, 249] width 47 height 23
click at [311, 70] on div "赠送彩金" at bounding box center [323, 68] width 41 height 28
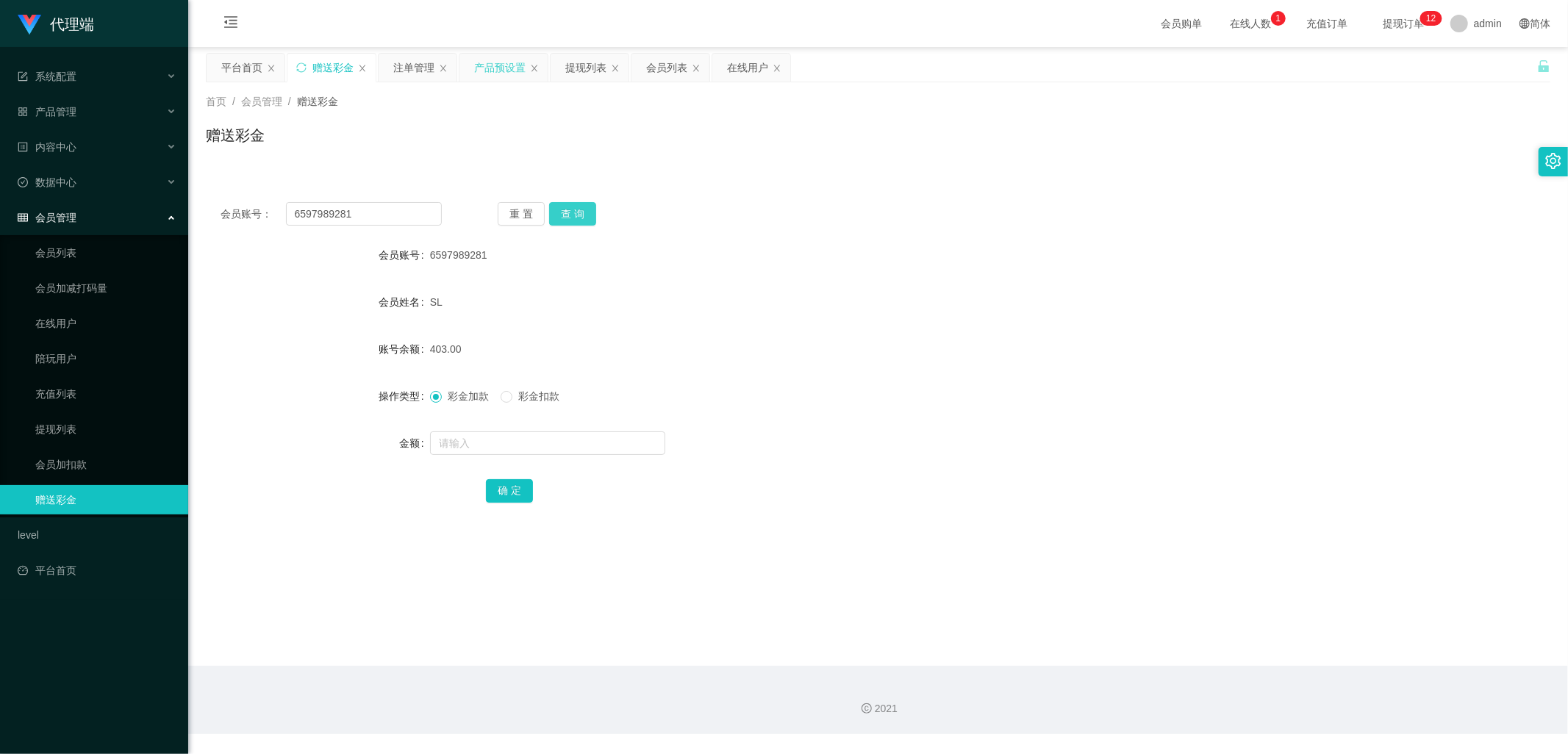
click at [570, 215] on button "查 询" at bounding box center [573, 214] width 47 height 23
click at [518, 444] on input "text" at bounding box center [548, 443] width 235 height 23
type input "83"
click at [519, 492] on button "确 定" at bounding box center [509, 490] width 47 height 23
click at [400, 67] on div "注单管理" at bounding box center [414, 68] width 41 height 28
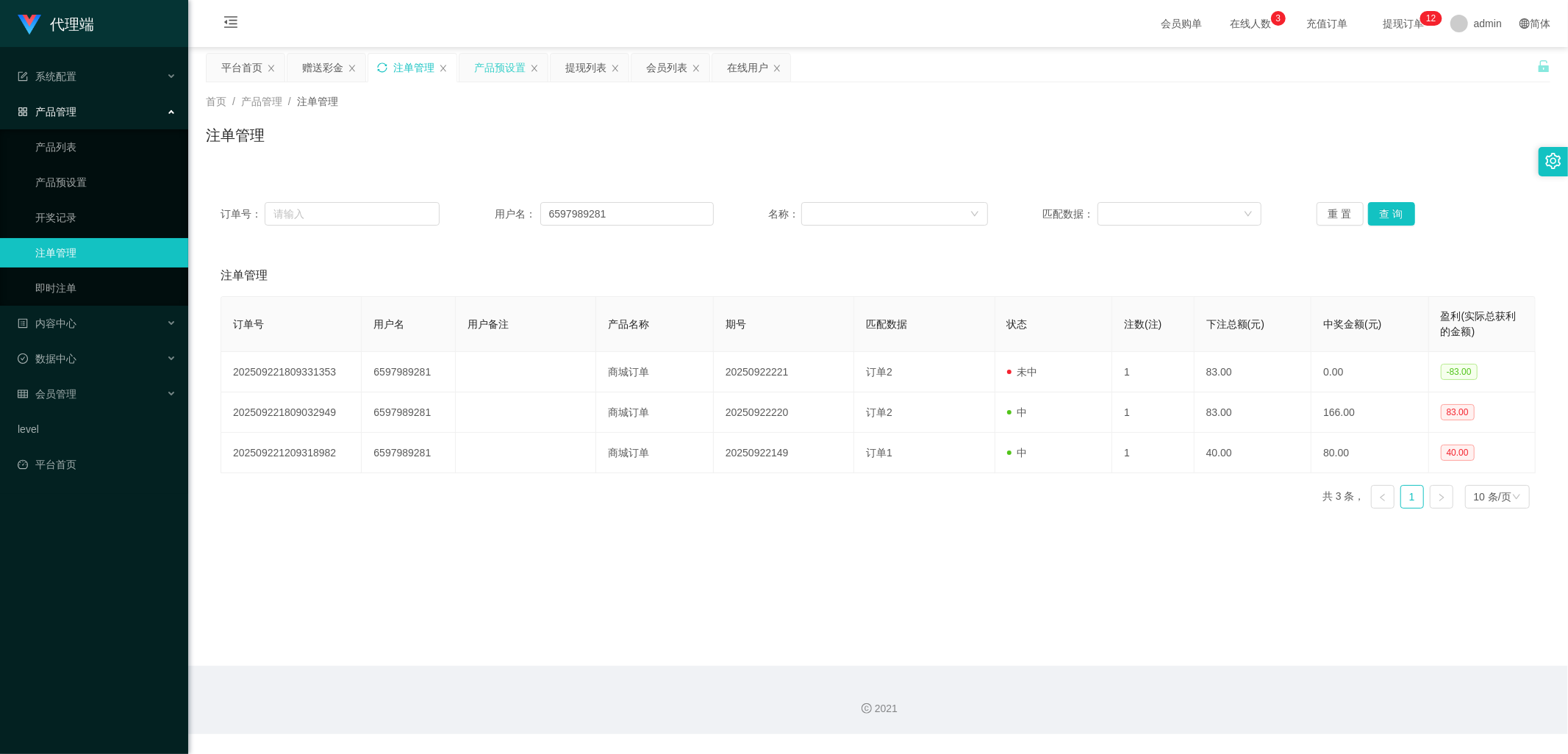
click at [381, 69] on icon "图标: sync" at bounding box center [382, 68] width 10 height 10
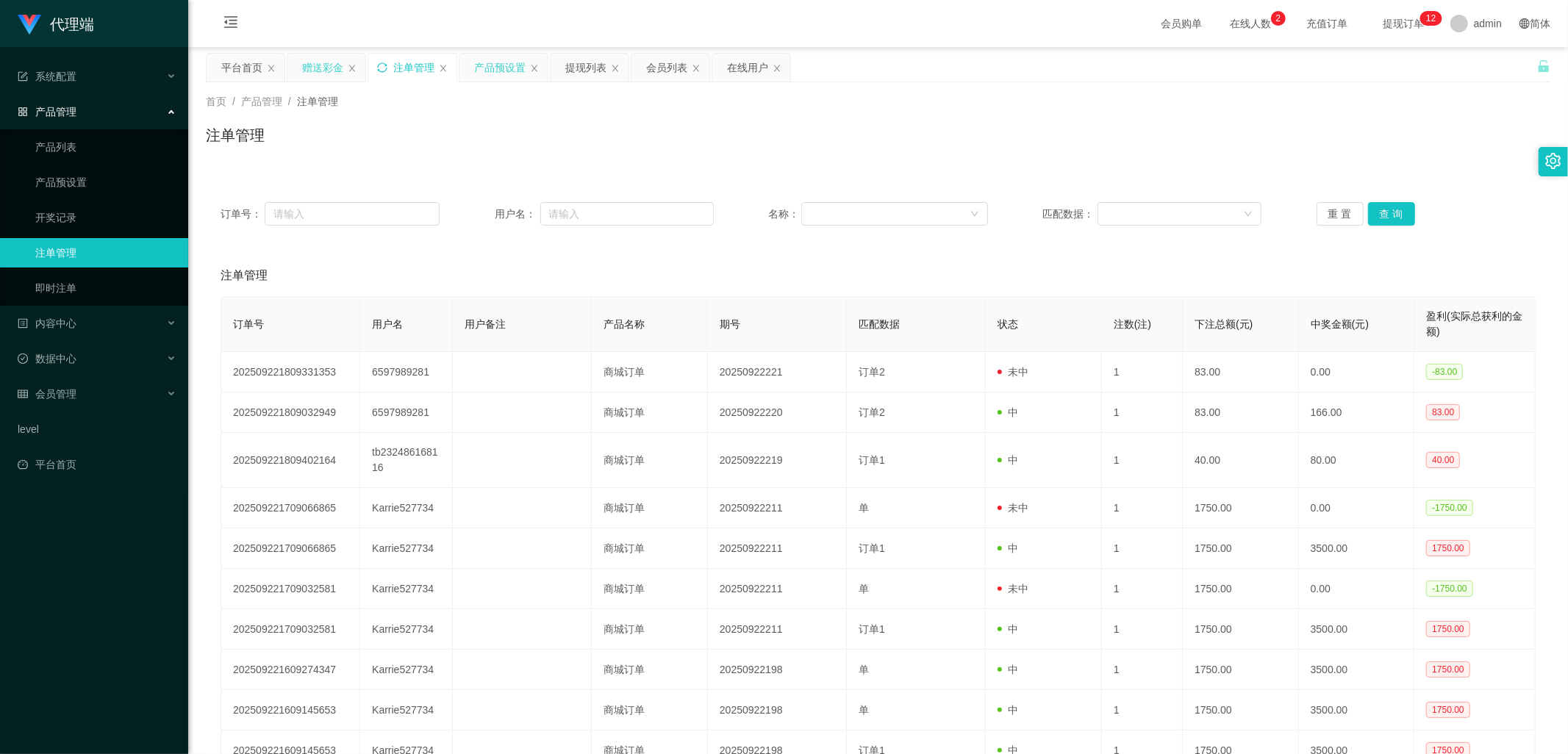
click at [324, 64] on div "赠送彩金" at bounding box center [323, 68] width 41 height 28
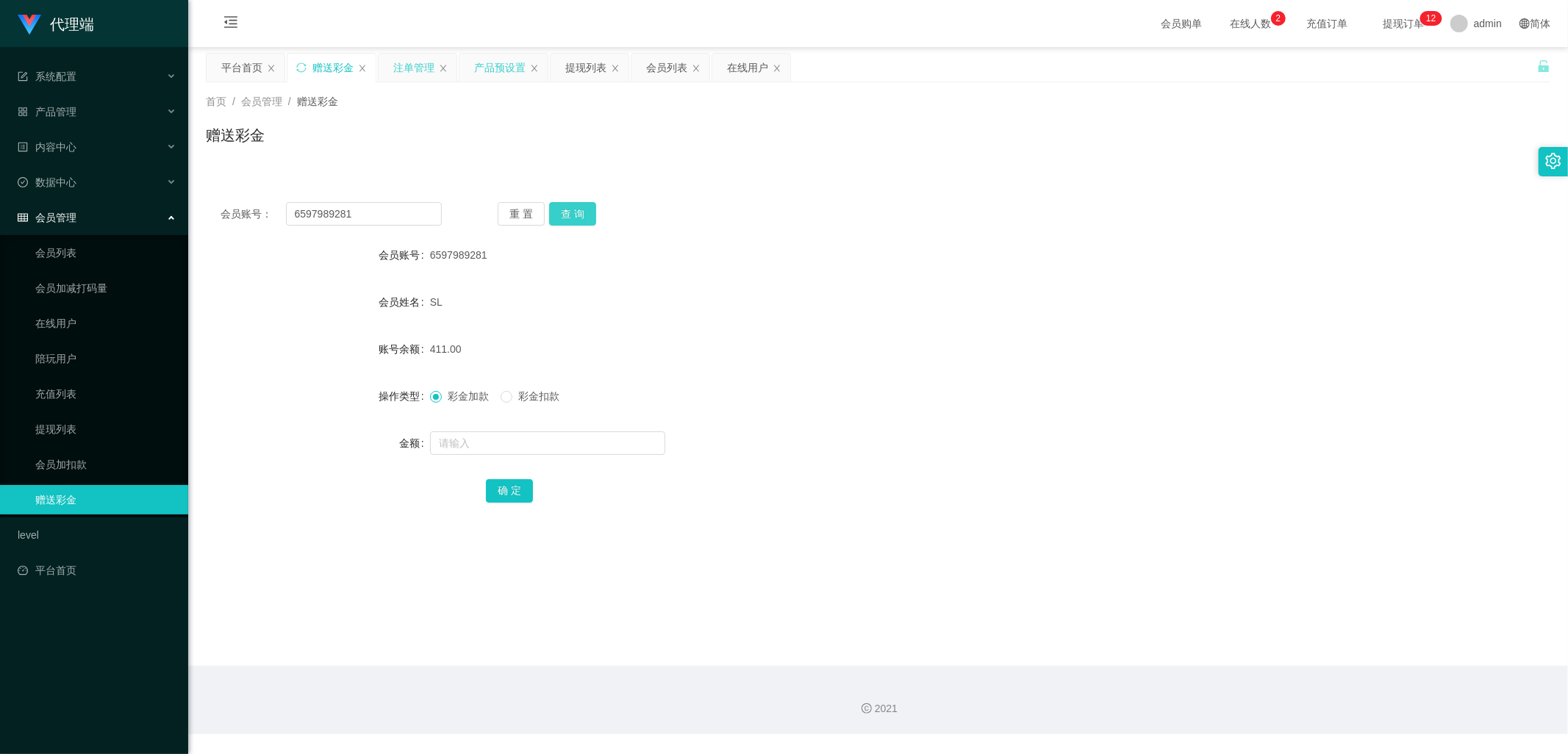
click at [591, 214] on button "查 询" at bounding box center [573, 214] width 47 height 23
click at [580, 215] on button "查 询" at bounding box center [573, 214] width 47 height 23
click at [577, 204] on button "查 询" at bounding box center [573, 214] width 47 height 23
click at [578, 213] on button "查 询" at bounding box center [573, 214] width 47 height 23
click at [505, 68] on div "产品预设置" at bounding box center [500, 68] width 52 height 28
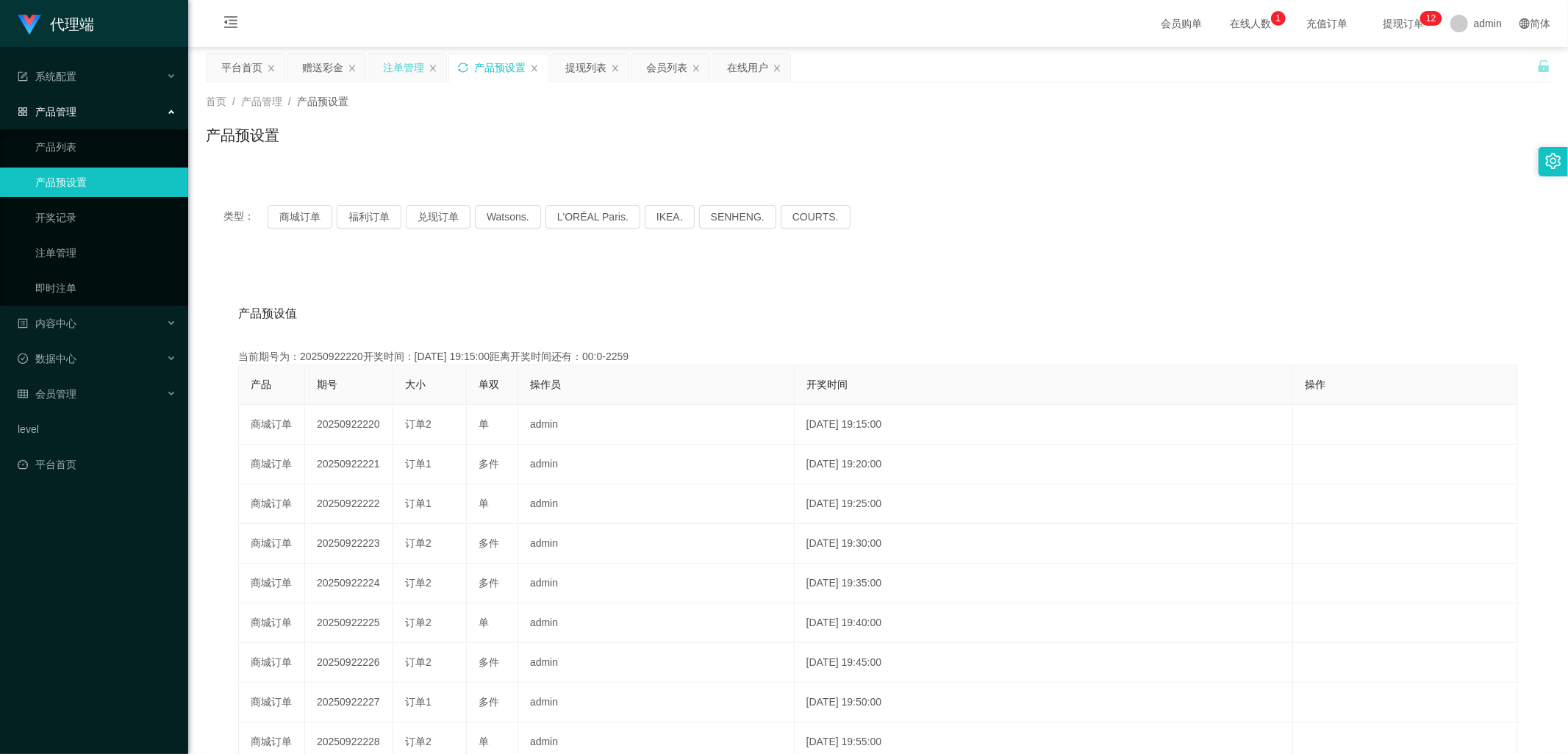
click at [407, 69] on div "注单管理" at bounding box center [403, 68] width 41 height 28
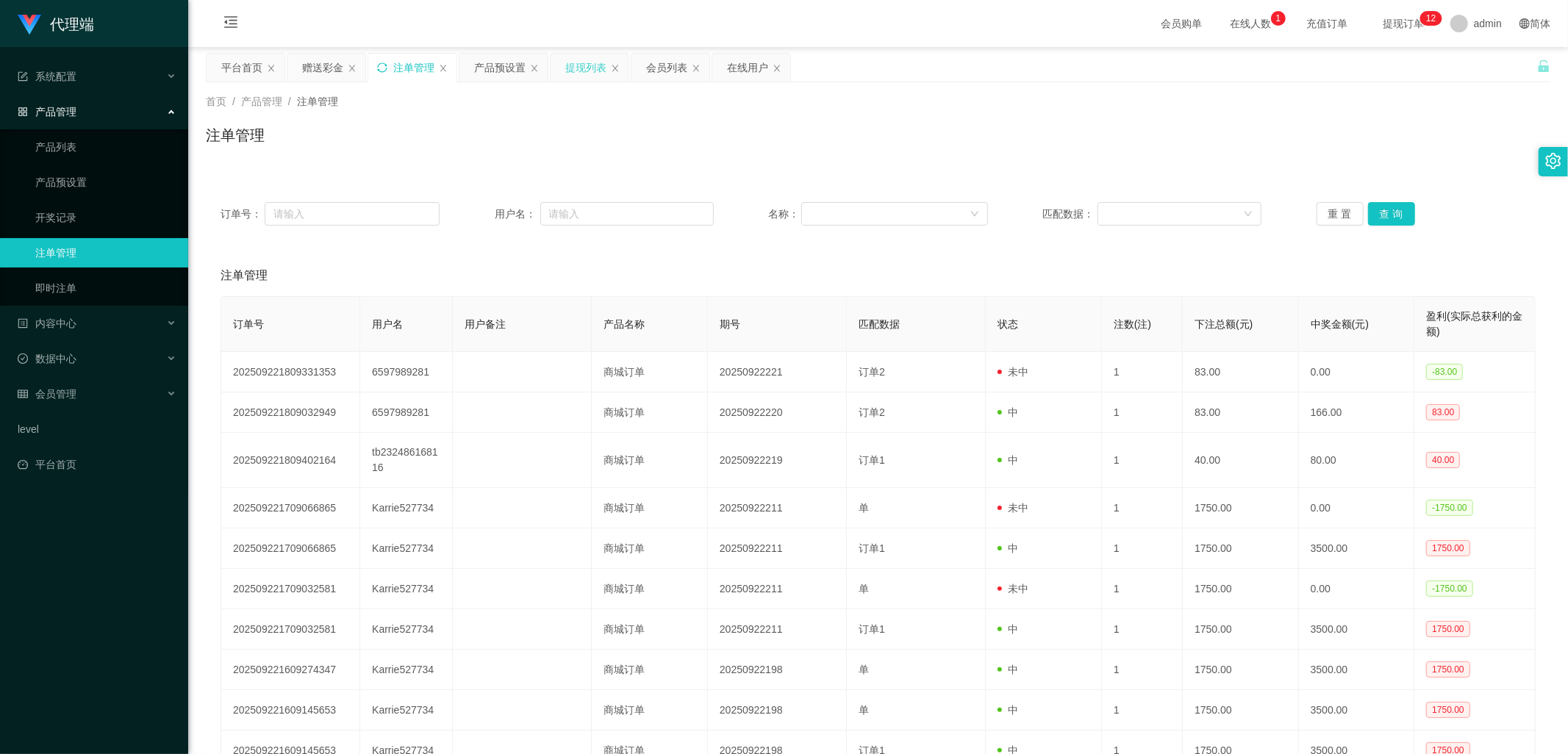
click at [593, 69] on div "提现列表" at bounding box center [586, 68] width 41 height 28
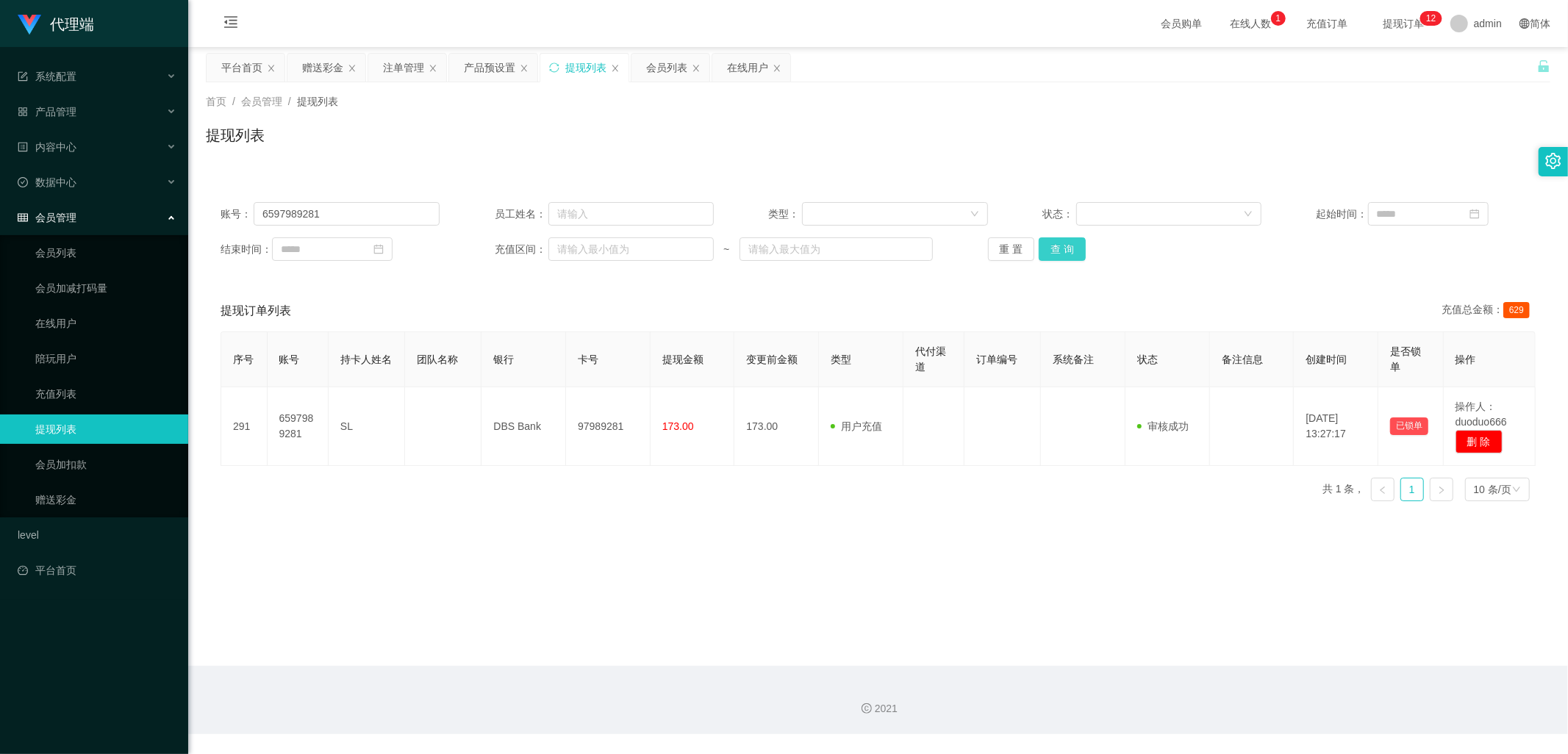
click at [1061, 250] on button "查 询" at bounding box center [1063, 249] width 47 height 23
